Goal: Obtain resource: Download file/media

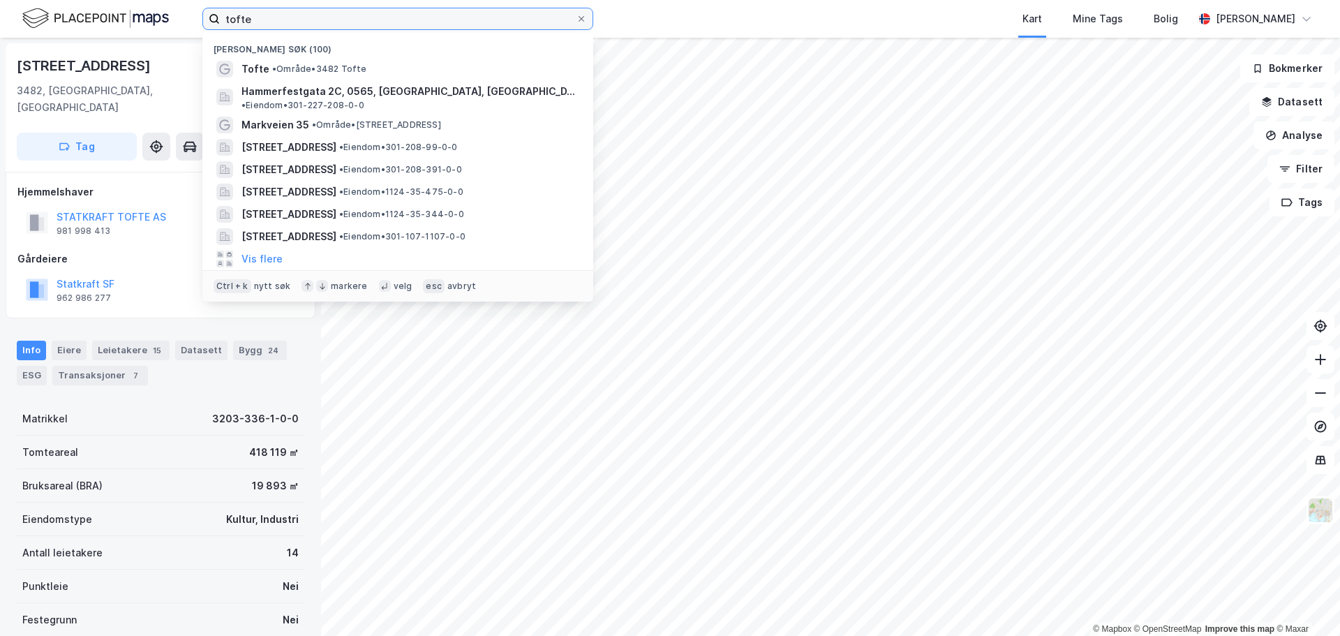
click at [301, 17] on input "tofte" at bounding box center [398, 18] width 356 height 21
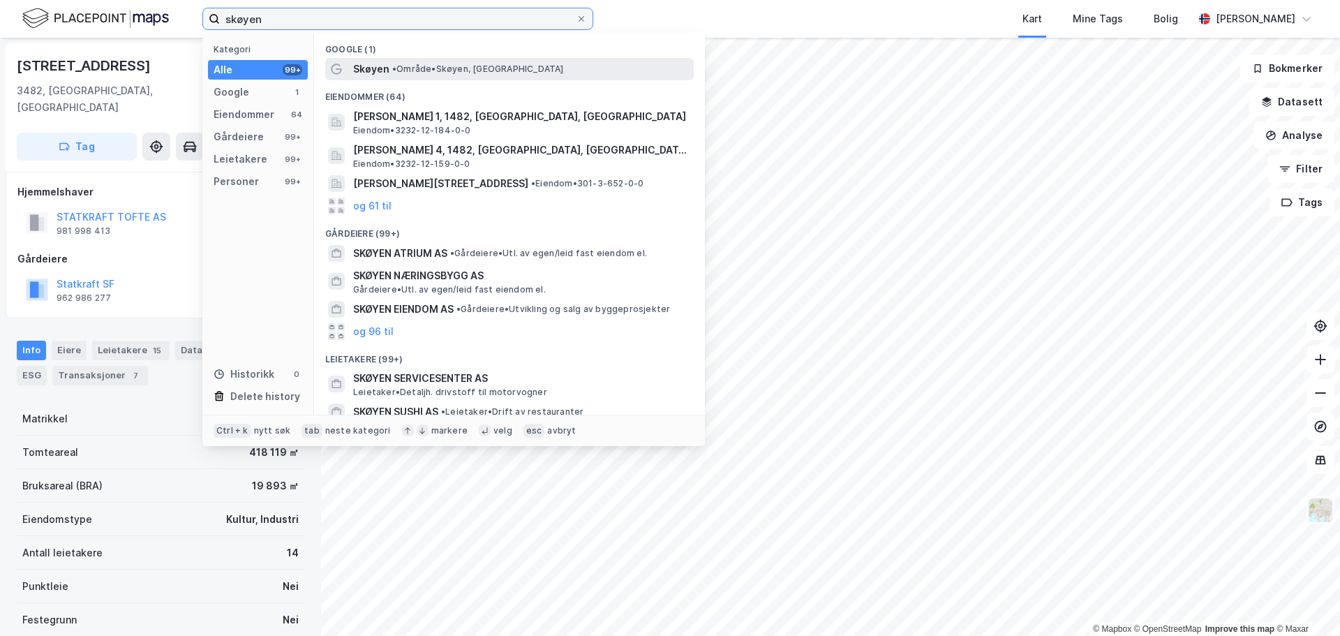
type input "skøyen"
click at [393, 70] on span "•" at bounding box center [394, 69] width 4 height 10
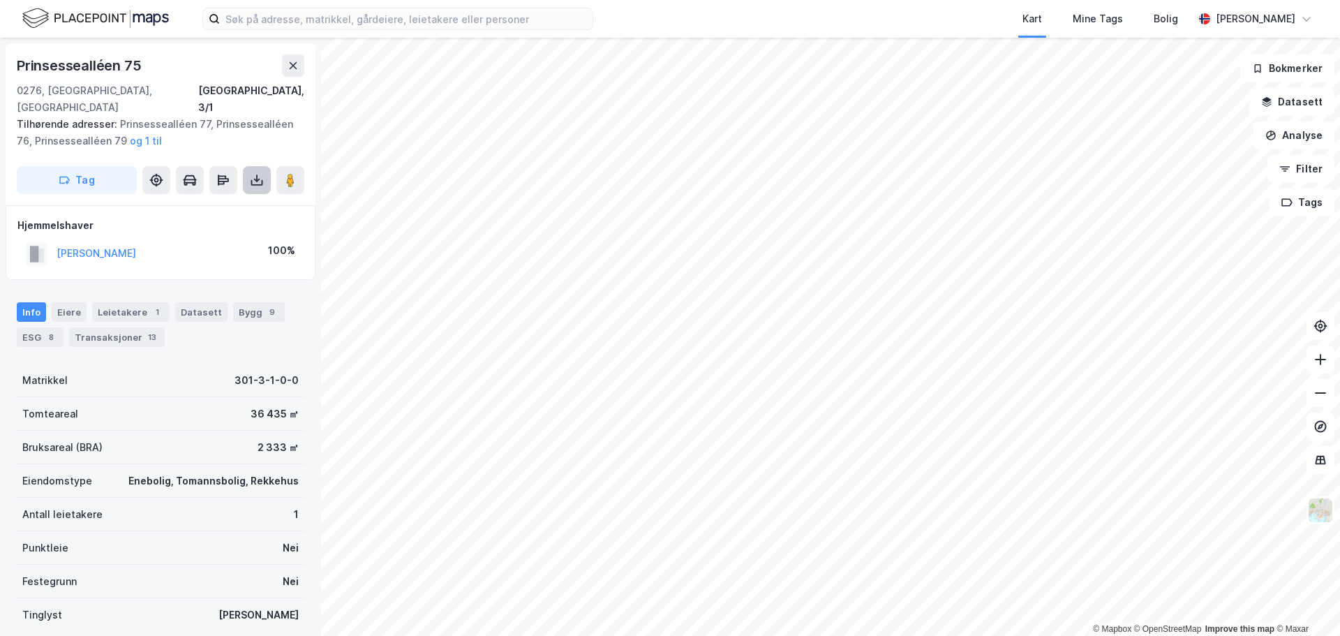
click at [258, 173] on icon at bounding box center [257, 180] width 14 height 14
click at [205, 202] on div "Last ned grunnbok" at bounding box center [187, 207] width 81 height 11
